Goal: Check status: Check status

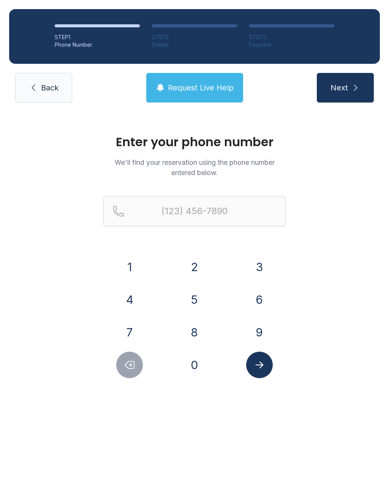
click at [197, 328] on button "8" at bounding box center [194, 332] width 27 height 27
click at [125, 299] on button "4" at bounding box center [129, 300] width 27 height 27
click at [261, 262] on button "3" at bounding box center [259, 267] width 27 height 27
click at [254, 303] on button "6" at bounding box center [259, 300] width 27 height 27
click at [192, 268] on button "2" at bounding box center [194, 267] width 27 height 27
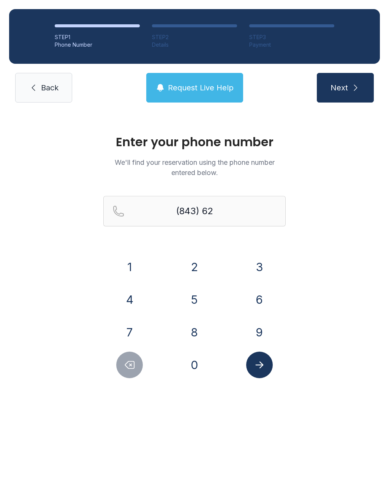
click at [254, 301] on button "6" at bounding box center [259, 300] width 27 height 27
click at [191, 269] on button "2" at bounding box center [194, 267] width 27 height 27
click at [191, 268] on button "2" at bounding box center [194, 267] width 27 height 27
click at [132, 264] on button "1" at bounding box center [129, 267] width 27 height 27
click at [198, 270] on button "2" at bounding box center [194, 267] width 27 height 27
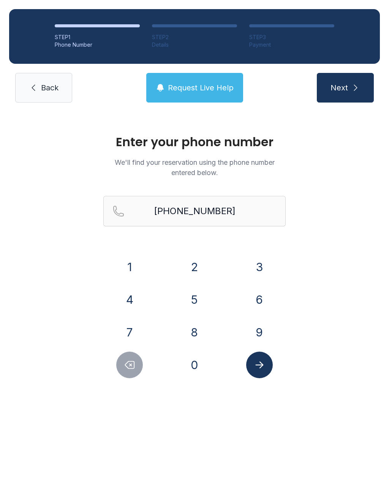
click at [255, 360] on icon "Submit lookup form" at bounding box center [259, 365] width 11 height 11
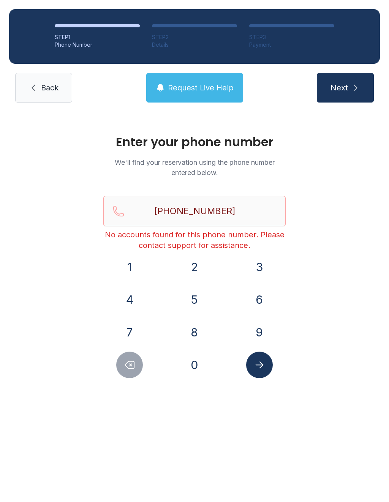
click at [130, 369] on icon "Delete number" at bounding box center [129, 365] width 9 height 7
click at [240, 209] on input "(843) 626-221" at bounding box center [194, 211] width 182 height 30
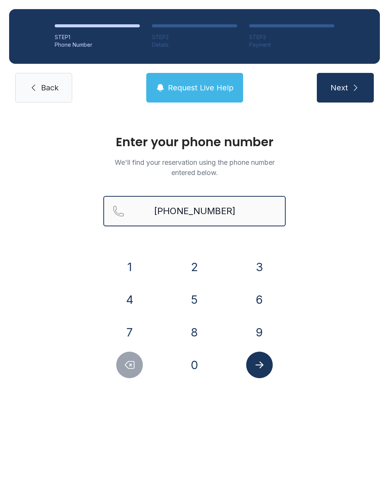
type input "[PHONE_NUMBER]"
click at [343, 93] on span "Next" at bounding box center [339, 87] width 17 height 11
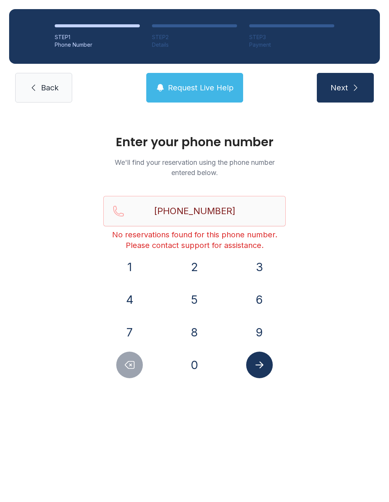
click at [46, 90] on span "Back" at bounding box center [49, 87] width 17 height 11
